Goal: Task Accomplishment & Management: Manage account settings

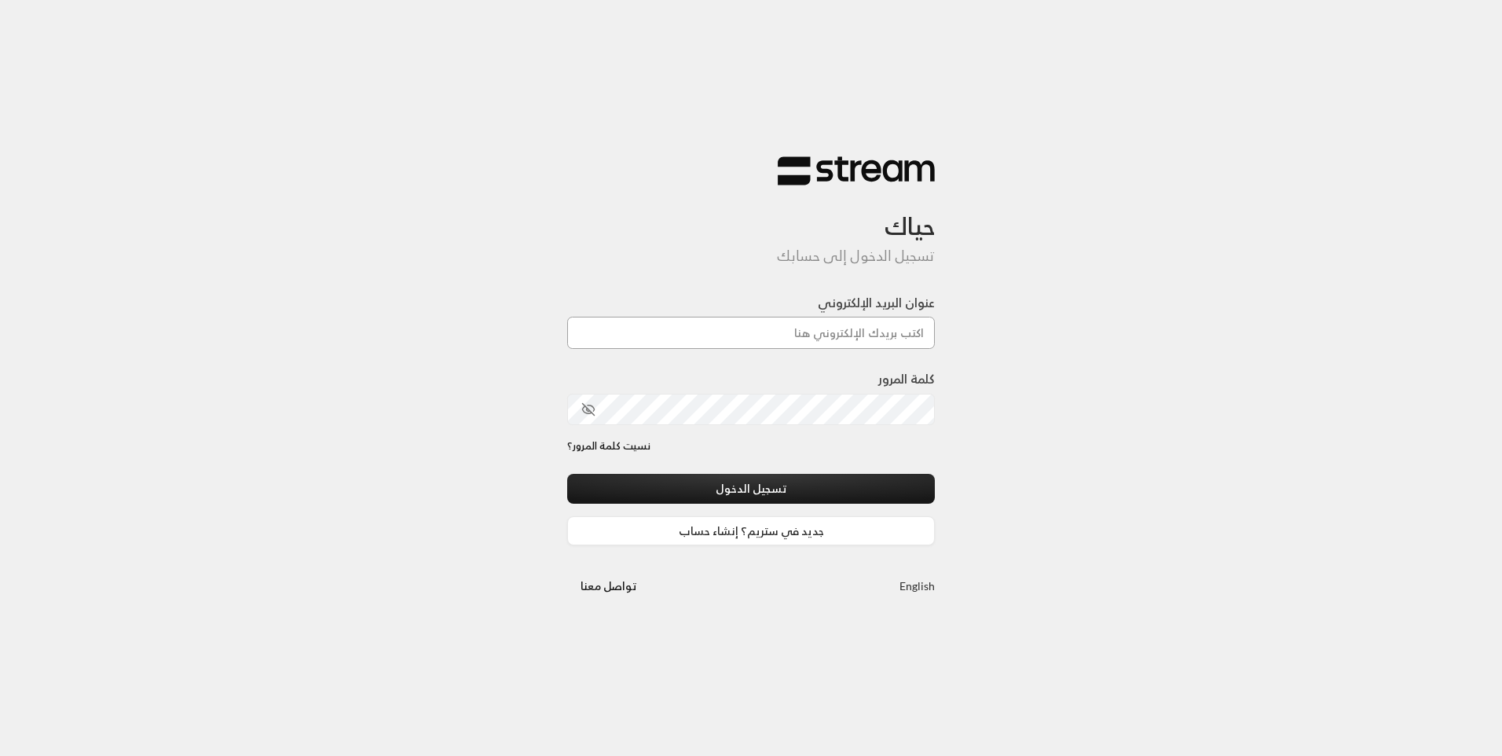
click at [851, 346] on input "عنوان البريد الإلكتروني" at bounding box center [751, 333] width 368 height 32
type input "[EMAIL_ADDRESS][DOMAIN_NAME]"
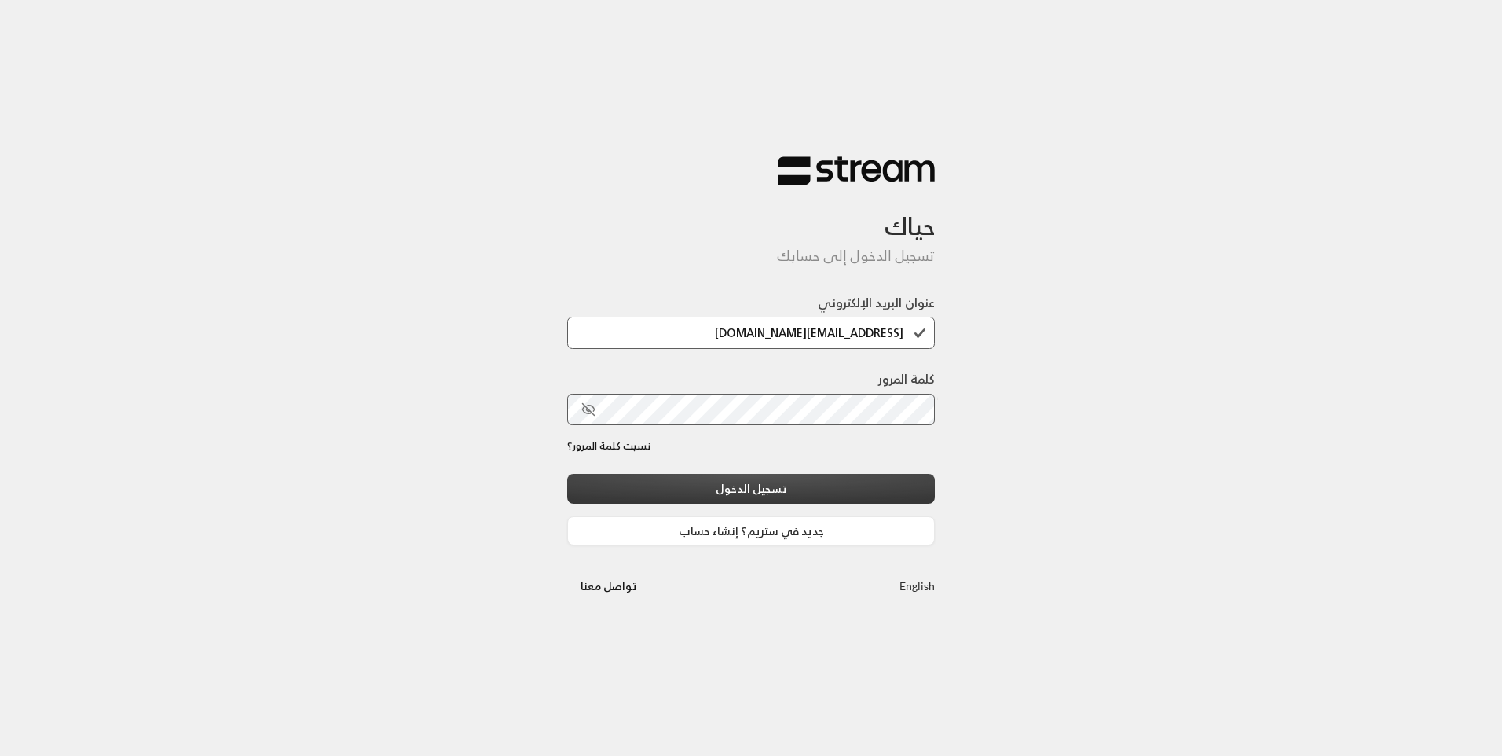
click at [833, 476] on button "تسجيل الدخول" at bounding box center [751, 488] width 368 height 29
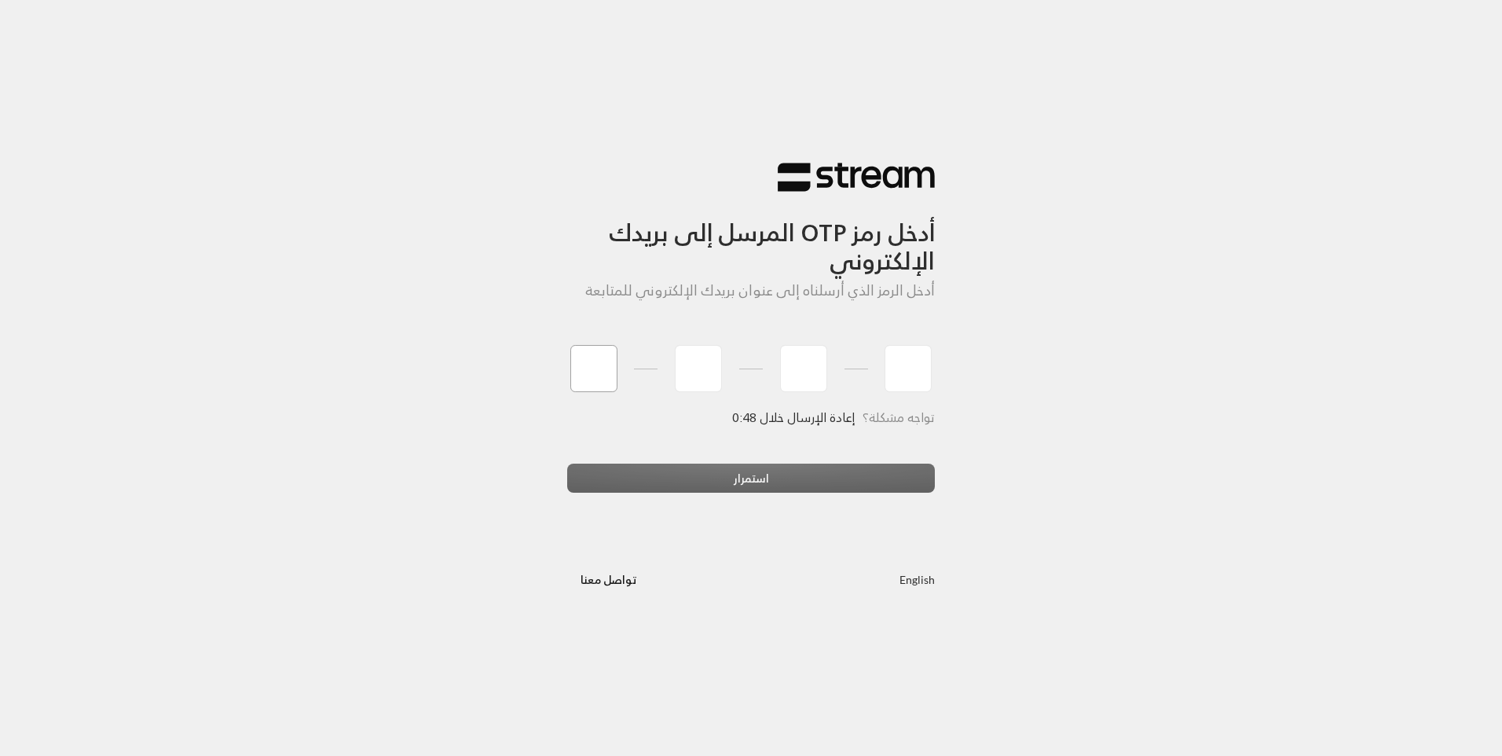
type input "9"
type input "2"
type input "8"
type input "3"
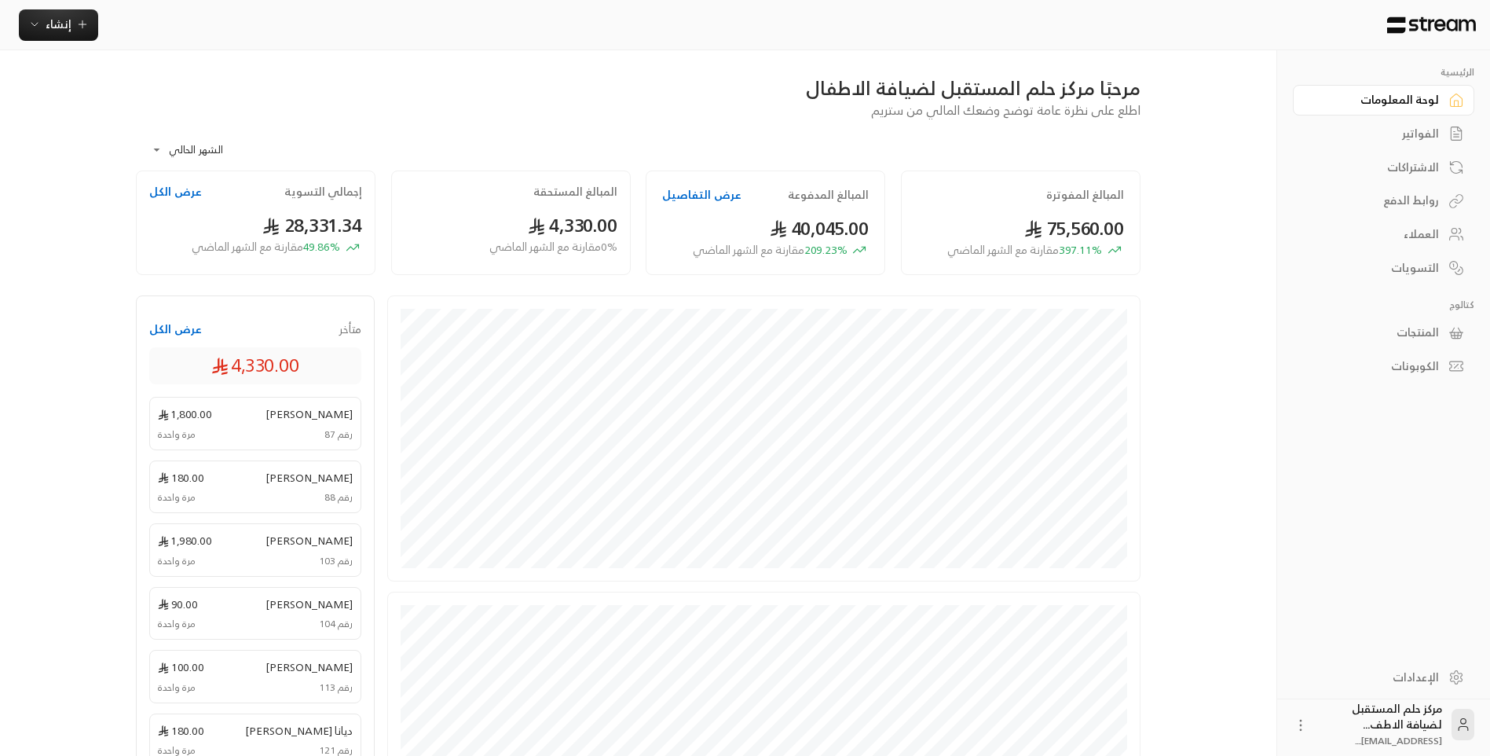
click at [1401, 130] on div "الفواتير" at bounding box center [1376, 134] width 126 height 16
